Goal: Unclear

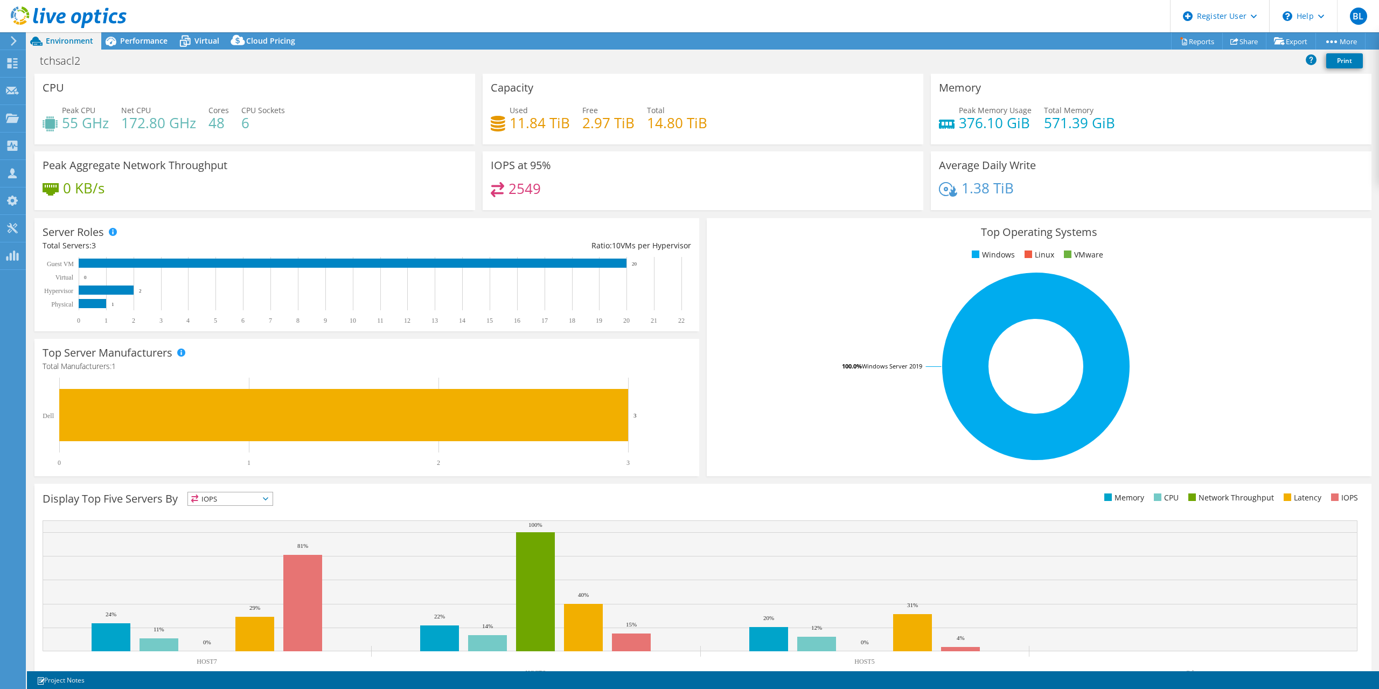
select select "USD"
click at [639, 52] on div "tchsacl2 Print" at bounding box center [703, 61] width 1352 height 20
click at [637, 24] on header "BL Dell User Brady Ligon [EMAIL_ADDRESS][PERSON_NAME][DOMAIN_NAME] Dell My Prof…" at bounding box center [689, 16] width 1379 height 32
